Goal: Task Accomplishment & Management: Use online tool/utility

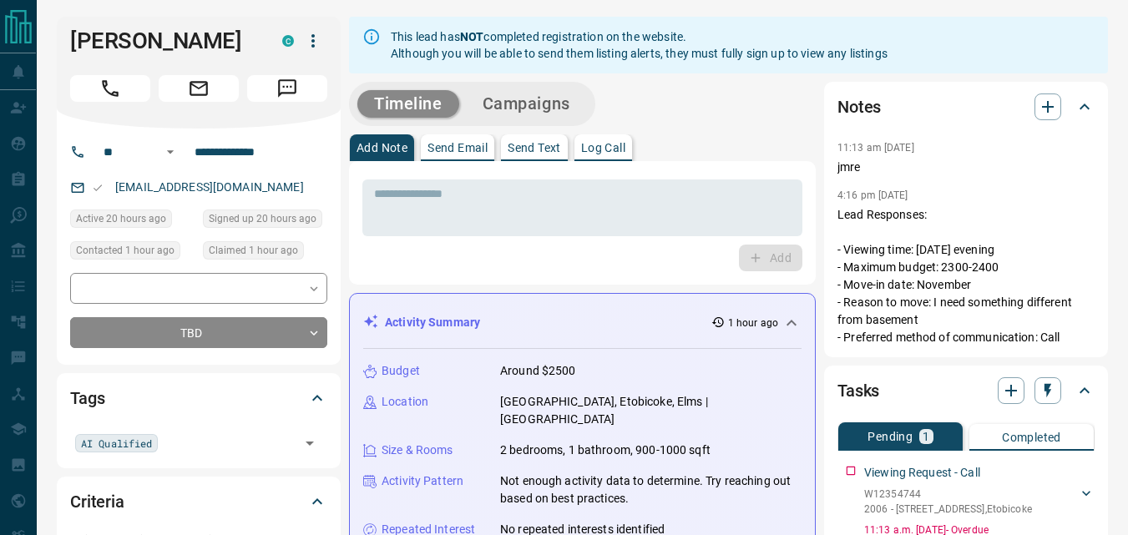
click at [464, 259] on div "Add" at bounding box center [582, 258] width 440 height 27
click at [578, 263] on div "Add" at bounding box center [582, 258] width 440 height 27
click at [306, 38] on icon "button" at bounding box center [313, 41] width 20 height 20
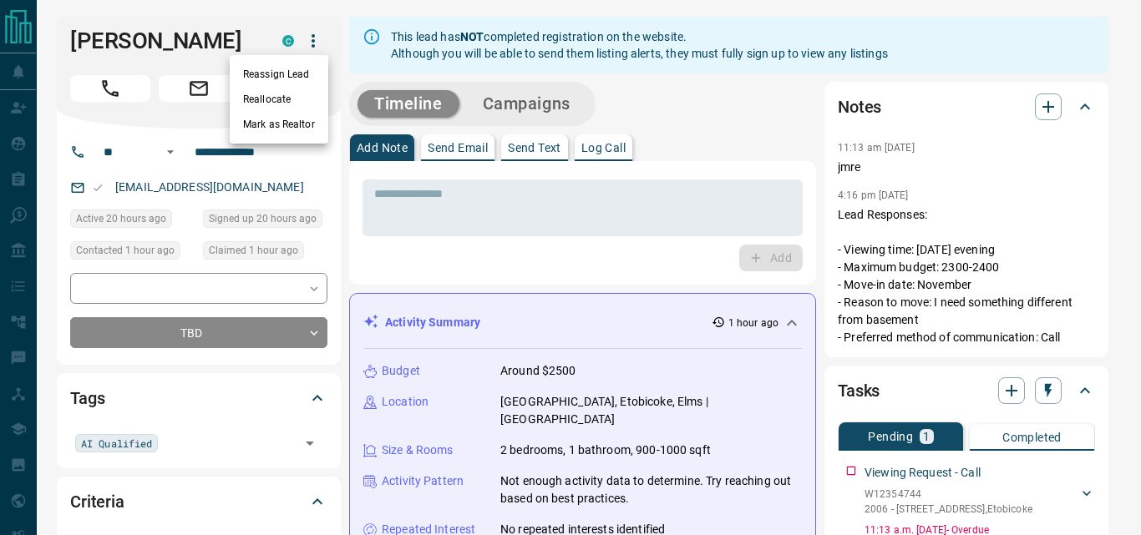
click at [291, 97] on li "Reallocate" at bounding box center [279, 99] width 99 height 25
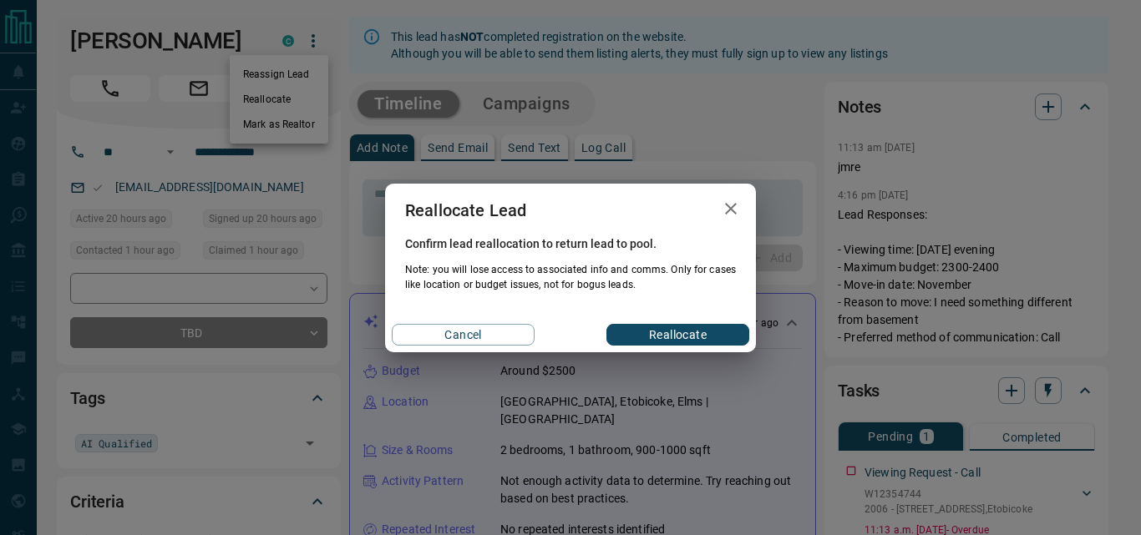
click at [733, 200] on icon "button" at bounding box center [731, 209] width 20 height 20
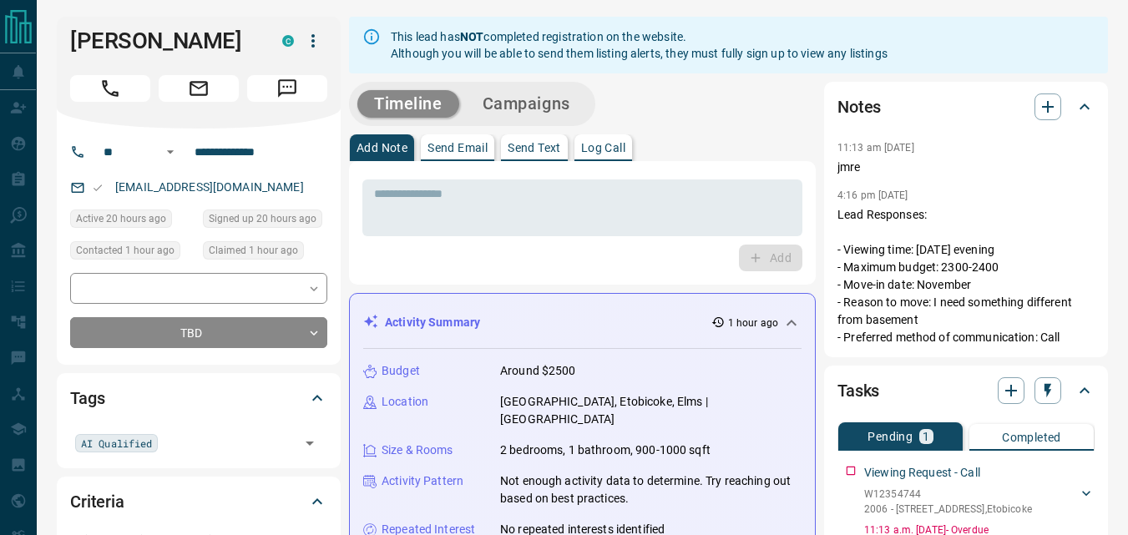
click at [311, 46] on icon "button" at bounding box center [313, 41] width 20 height 20
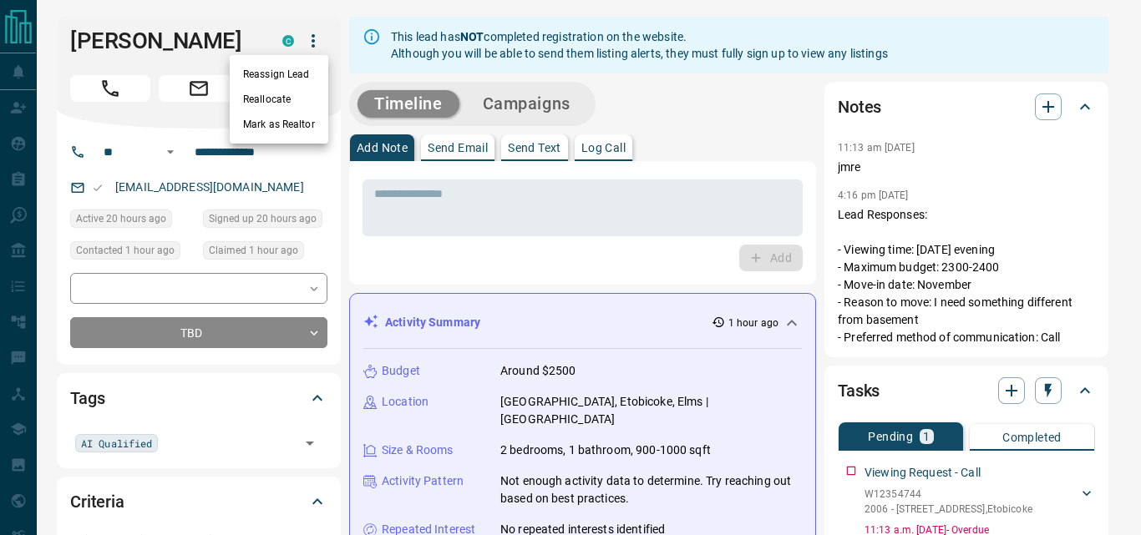
click at [301, 68] on li "Reassign Lead" at bounding box center [279, 74] width 99 height 25
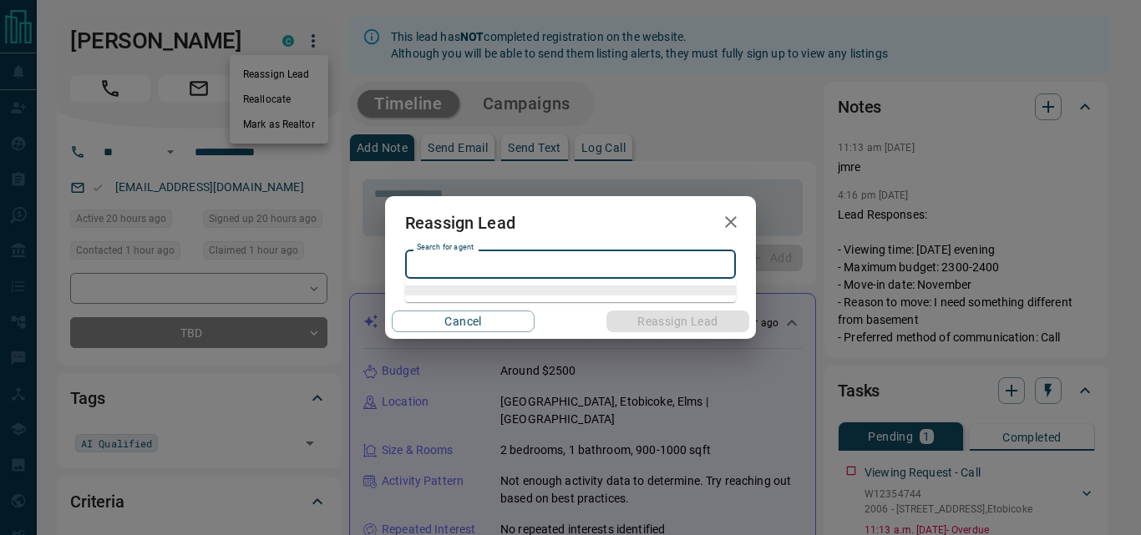
click at [503, 266] on input "Search for agent" at bounding box center [569, 264] width 318 height 18
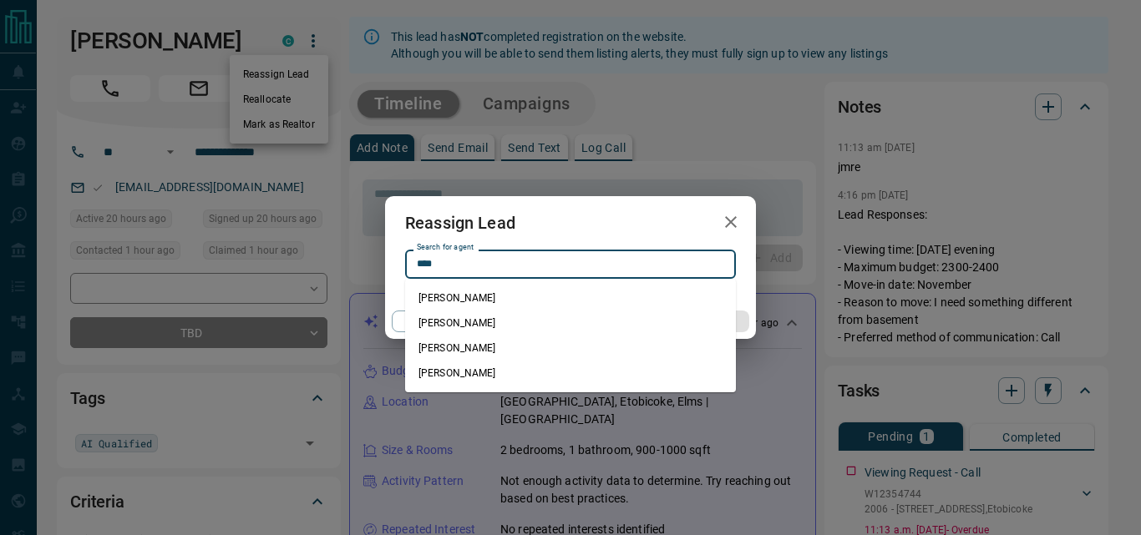
click at [481, 294] on li "[PERSON_NAME]" at bounding box center [570, 298] width 331 height 25
type input "**********"
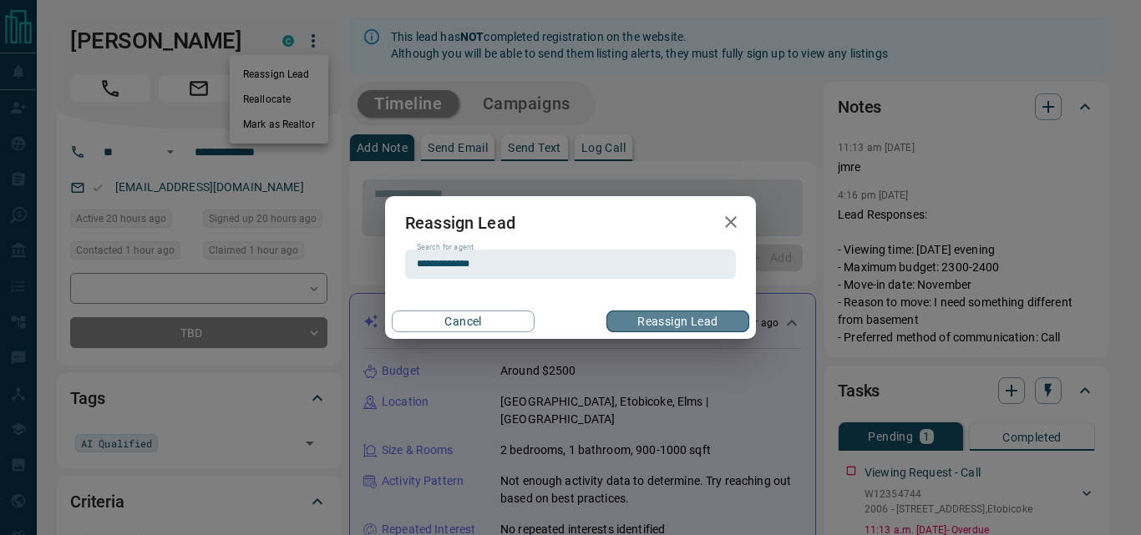
click at [655, 321] on button "Reassign Lead" at bounding box center [677, 322] width 143 height 22
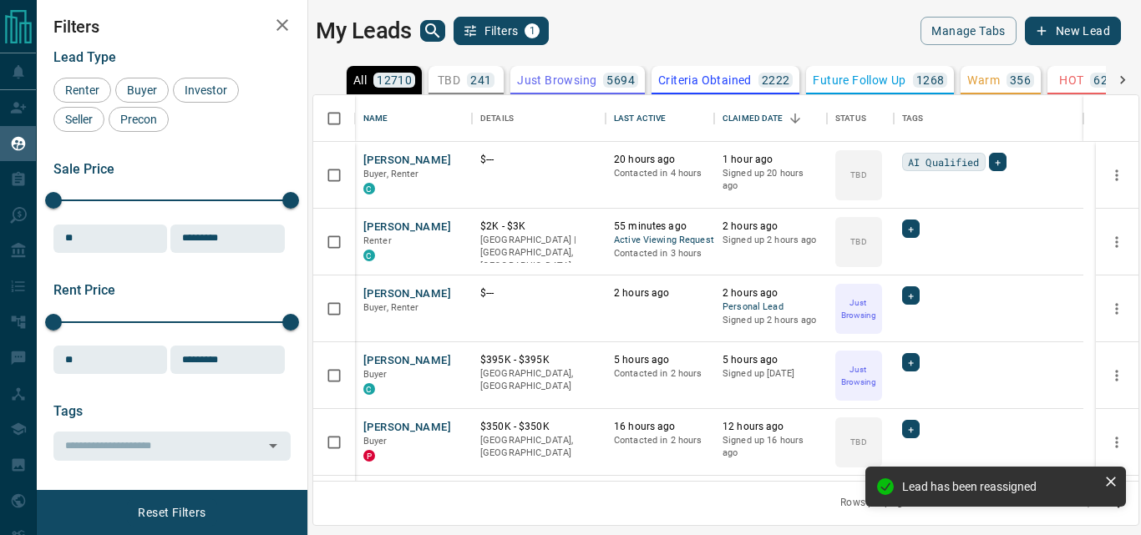
scroll to position [373, 812]
